Goal: Communication & Community: Answer question/provide support

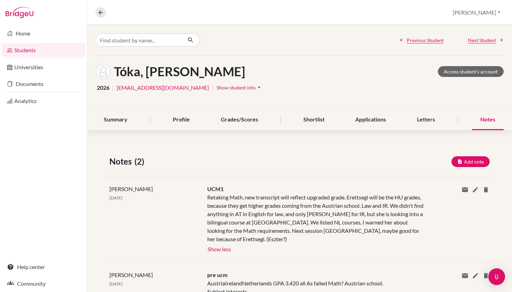
scroll to position [68, 0]
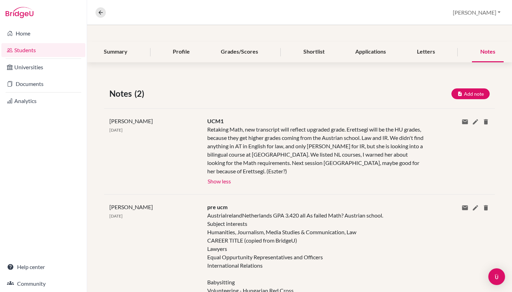
click at [45, 49] on link "Students" at bounding box center [43, 50] width 84 height 14
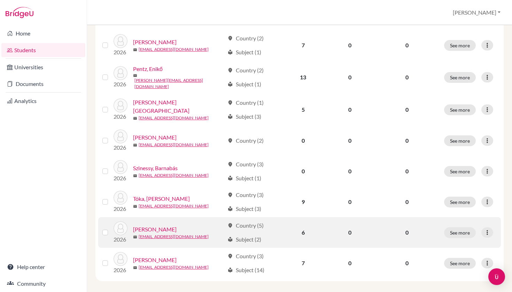
scroll to position [263, 0]
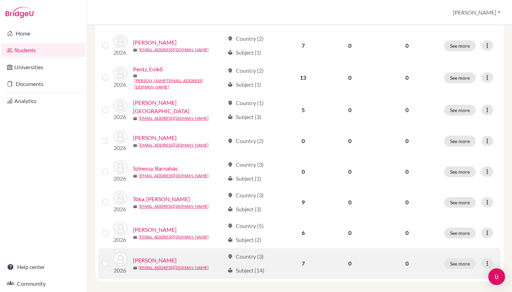
click at [153, 256] on link "[PERSON_NAME]" at bounding box center [155, 260] width 44 height 8
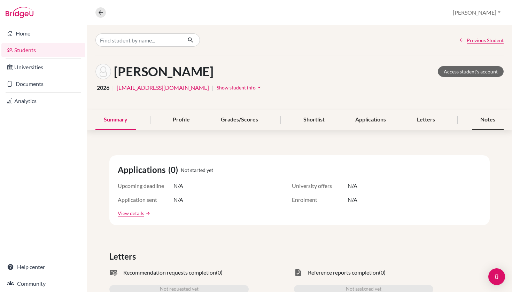
click at [488, 117] on div "Notes" at bounding box center [488, 120] width 32 height 21
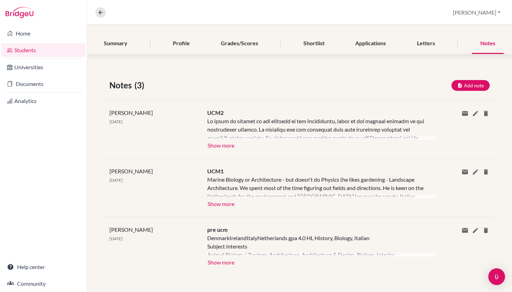
scroll to position [76, 0]
click at [224, 141] on button "Show more" at bounding box center [220, 145] width 27 height 10
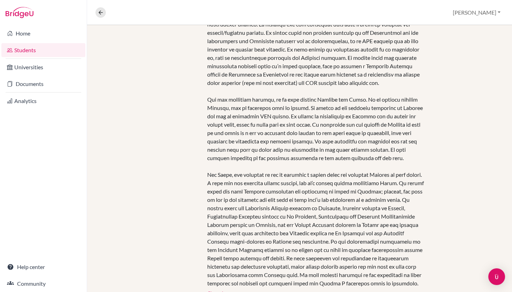
scroll to position [181, 0]
click at [43, 52] on link "Students" at bounding box center [43, 50] width 84 height 14
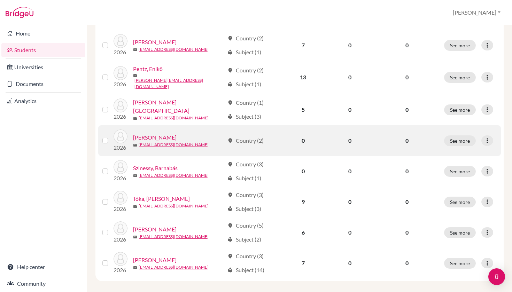
scroll to position [263, 0]
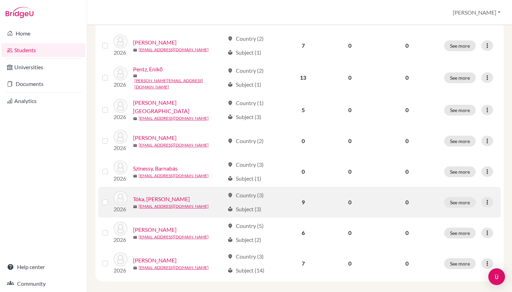
click at [148, 195] on link "Tóka, [PERSON_NAME]" at bounding box center [161, 199] width 57 height 8
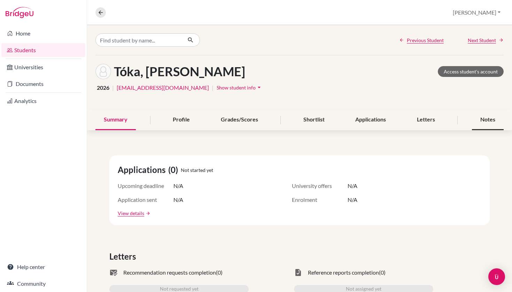
click at [488, 119] on div "Notes" at bounding box center [488, 120] width 32 height 21
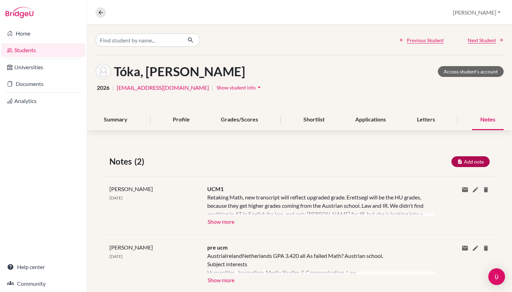
click at [480, 164] on button "Add note" at bounding box center [470, 161] width 38 height 11
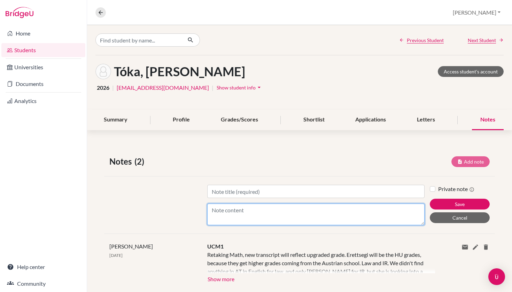
click at [272, 220] on textarea "Content" at bounding box center [316, 215] width 218 height 22
paste textarea "Both of her parents are lawyers, and she is interested in pursuing a career in …"
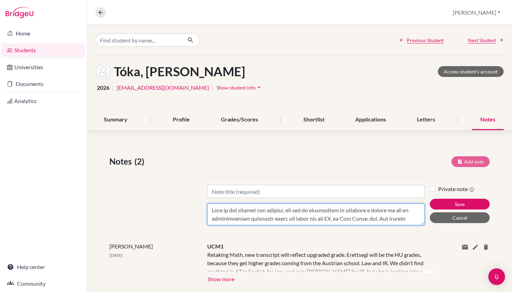
scroll to position [209, 0]
type textarea "Both of her parents are lawyers, and she is interested in pursuing a career in …"
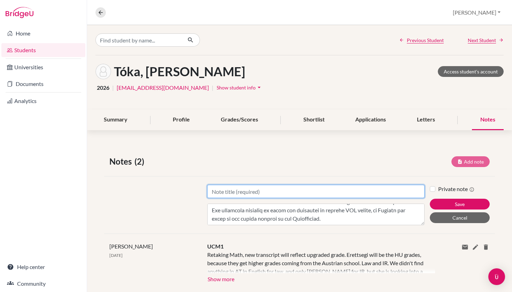
click at [267, 195] on input "Title" at bounding box center [316, 191] width 218 height 13
type input "UCM2"
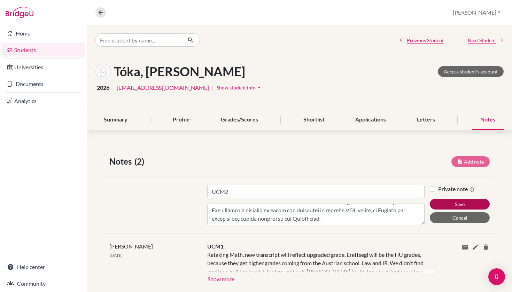
click at [432, 202] on button "Save" at bounding box center [459, 204] width 60 height 11
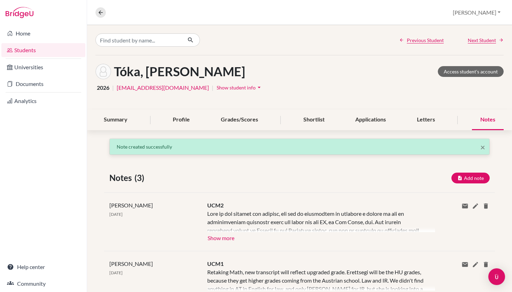
click at [229, 241] on button "Show more" at bounding box center [220, 237] width 27 height 10
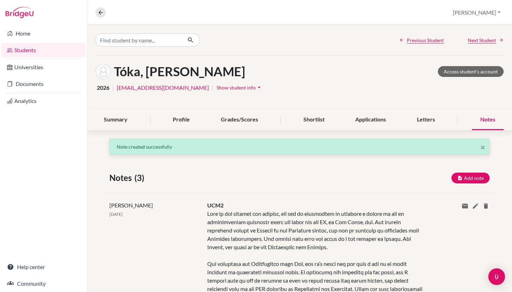
scroll to position [0, 0]
click at [32, 51] on link "Students" at bounding box center [43, 50] width 84 height 14
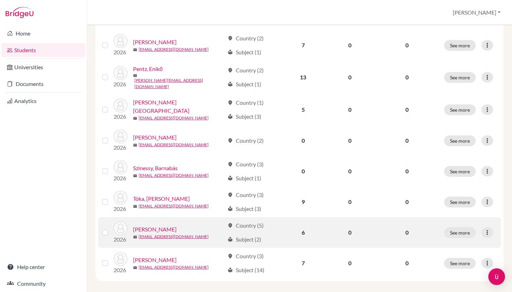
scroll to position [263, 0]
click at [150, 226] on link "[PERSON_NAME]" at bounding box center [155, 230] width 44 height 8
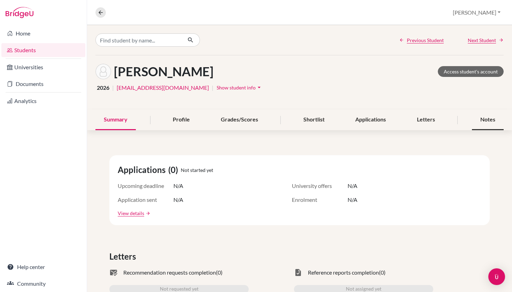
click at [477, 119] on div "Notes" at bounding box center [488, 120] width 32 height 21
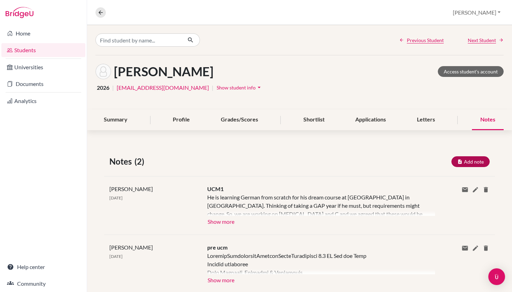
click at [460, 164] on icon "button" at bounding box center [459, 161] width 5 height 5
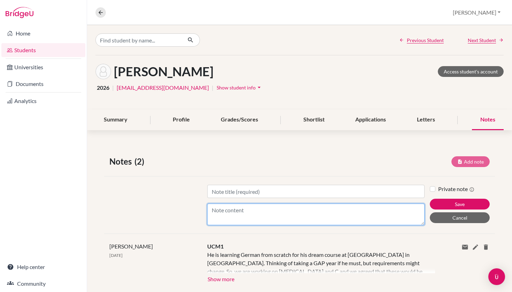
click at [292, 211] on textarea "Content" at bounding box center [316, 215] width 218 height 22
paste textarea "He is only interested in degrees involving life/biological sciences. He confirm…"
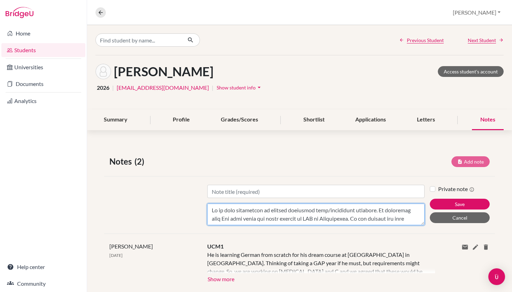
scroll to position [209, 0]
type textarea "He is only interested in degrees involving life/biological sciences. He confirm…"
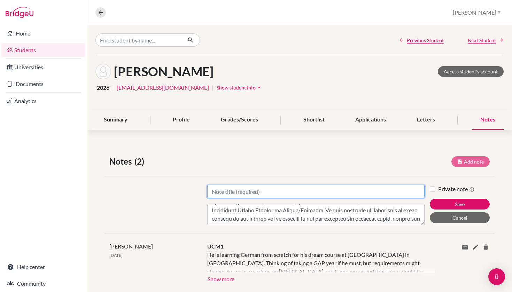
click at [273, 193] on input "Title" at bounding box center [316, 191] width 218 height 13
type input "UCM2"
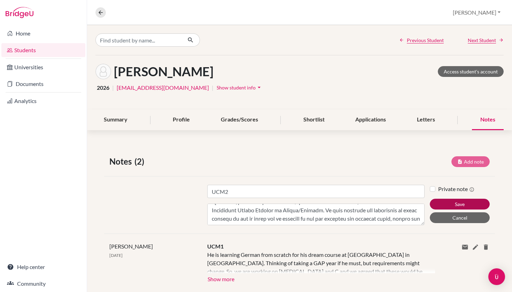
click at [437, 207] on button "Save" at bounding box center [459, 204] width 60 height 11
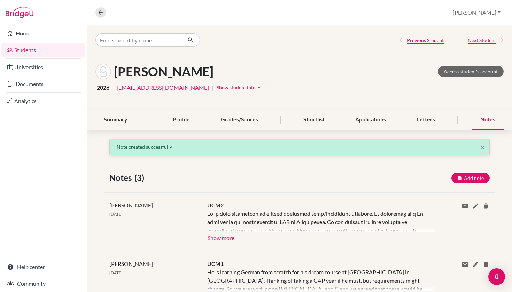
click at [224, 242] on button "Show more" at bounding box center [220, 237] width 27 height 10
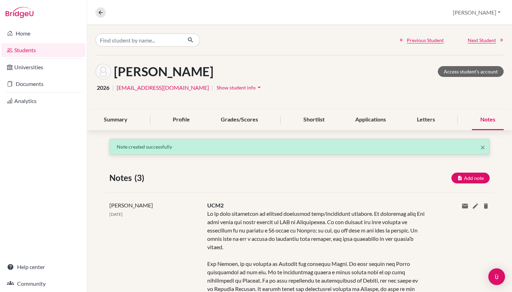
scroll to position [0, 0]
click at [38, 46] on link "Students" at bounding box center [43, 50] width 84 height 14
